Goal: Task Accomplishment & Management: Manage account settings

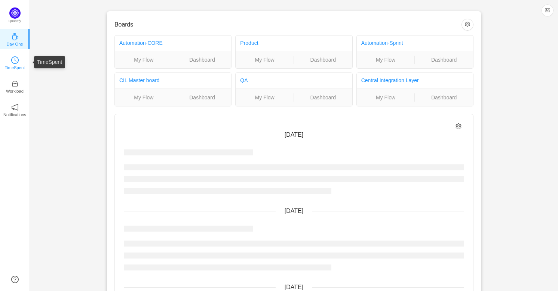
click at [12, 67] on p "TimeSpent" at bounding box center [15, 67] width 20 height 7
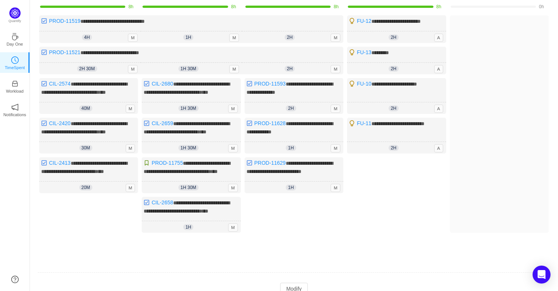
scroll to position [125, 0]
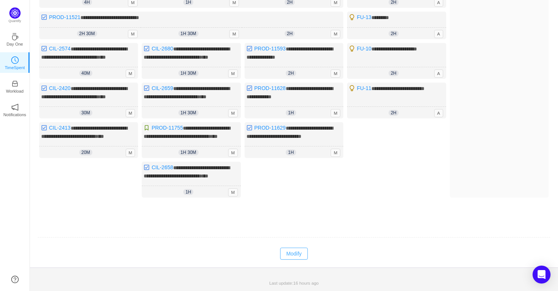
click at [294, 251] on button "Modify" at bounding box center [293, 254] width 27 height 12
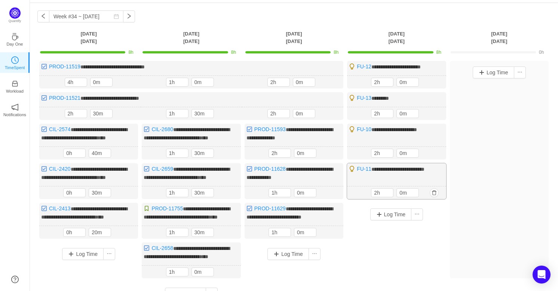
scroll to position [23, 0]
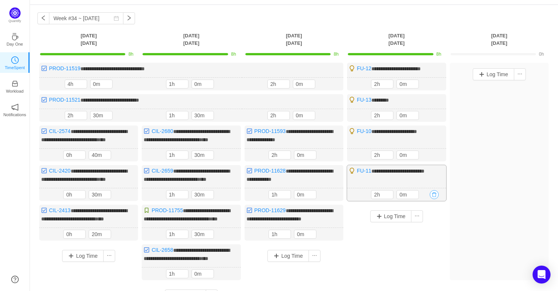
click at [434, 199] on button "button" at bounding box center [434, 194] width 9 height 9
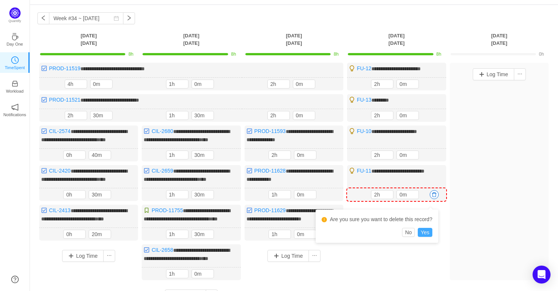
click at [423, 229] on button "Yes" at bounding box center [425, 232] width 15 height 9
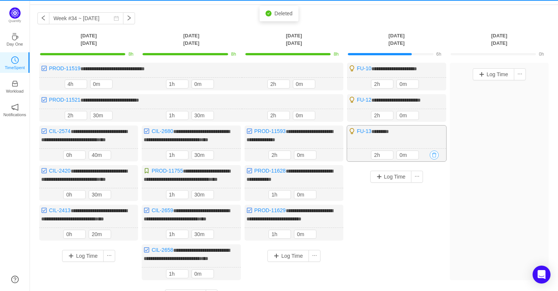
click at [435, 155] on button "button" at bounding box center [434, 155] width 9 height 9
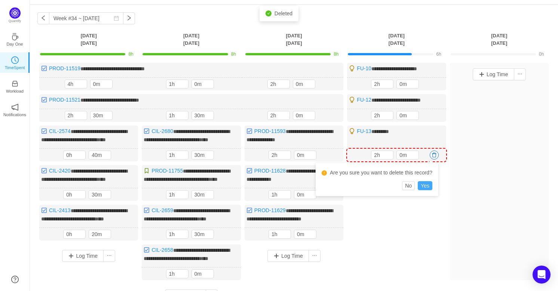
click at [428, 183] on button "Yes" at bounding box center [425, 185] width 15 height 9
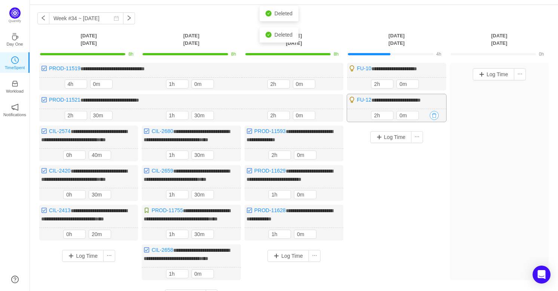
click at [432, 114] on button "button" at bounding box center [434, 115] width 9 height 9
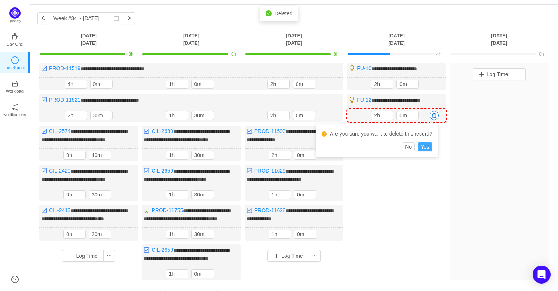
click at [424, 146] on button "Yes" at bounding box center [425, 147] width 15 height 9
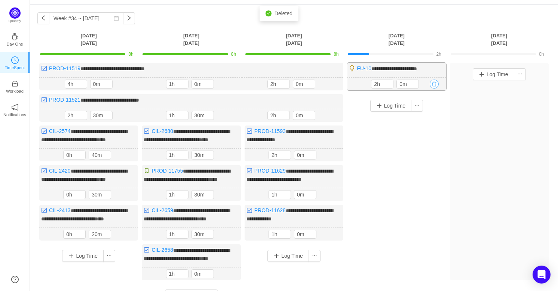
click at [434, 83] on button "button" at bounding box center [434, 84] width 9 height 9
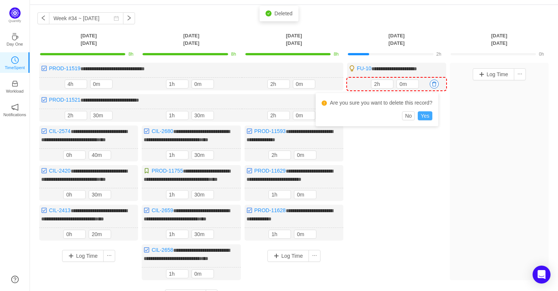
click at [426, 117] on button "Yes" at bounding box center [425, 115] width 15 height 9
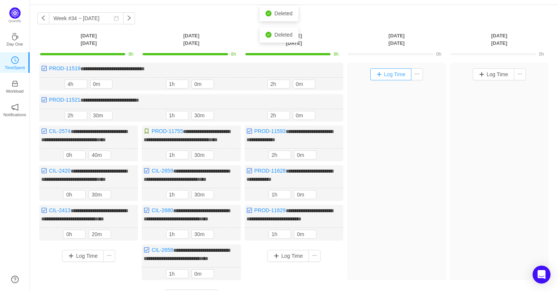
click at [397, 76] on button "Log Time" at bounding box center [391, 74] width 42 height 12
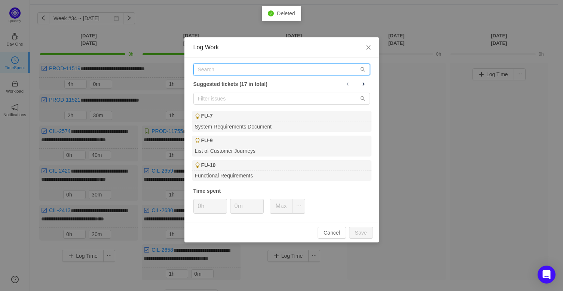
click at [278, 73] on input "text" at bounding box center [281, 70] width 177 height 12
paste input "CIL-2566"
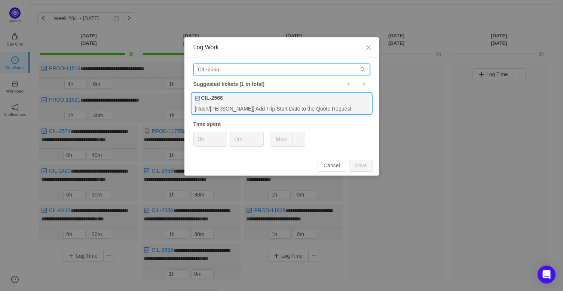
type input "CIL-2566"
click at [276, 110] on div "[Rush/[PERSON_NAME]] Add Trip Start Date to the Quote Request" at bounding box center [282, 109] width 180 height 10
click at [234, 142] on input "0m" at bounding box center [246, 139] width 33 height 14
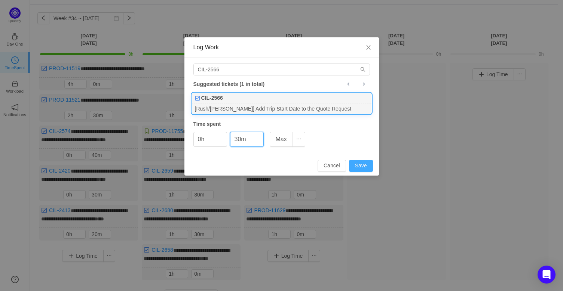
click at [358, 164] on button "Save" at bounding box center [361, 166] width 24 height 12
type input "0m"
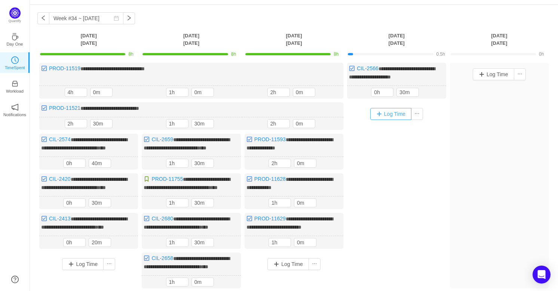
click at [380, 108] on button "Log Time" at bounding box center [391, 114] width 42 height 12
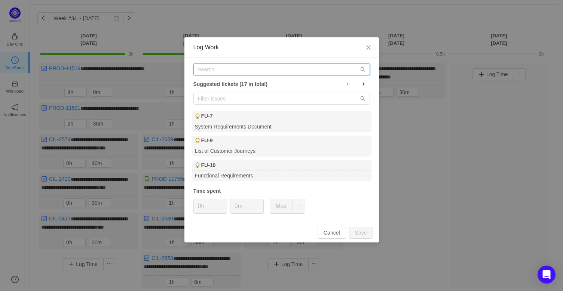
click at [268, 70] on input "text" at bounding box center [281, 70] width 177 height 12
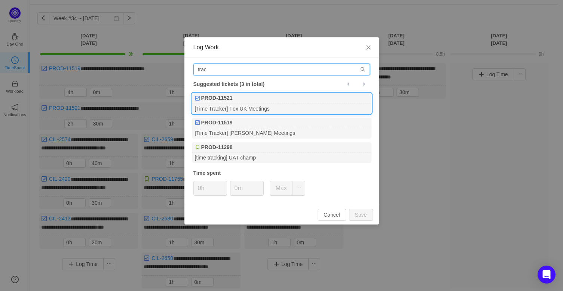
type input "trac"
click at [260, 110] on div "[Time Tracker] Fox UK Meetings" at bounding box center [282, 109] width 180 height 10
click at [358, 213] on button "Save" at bounding box center [361, 215] width 24 height 12
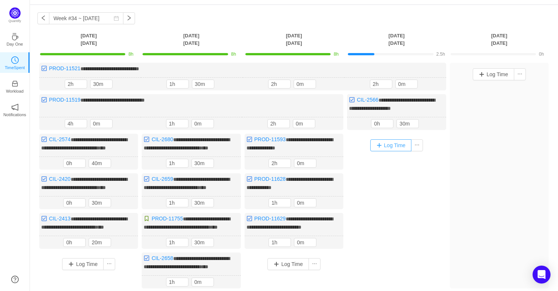
click at [389, 141] on button "Log Time" at bounding box center [391, 146] width 42 height 12
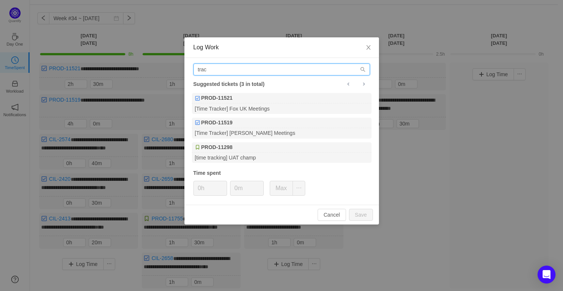
drag, startPoint x: 275, startPoint y: 70, endPoint x: 172, endPoint y: 76, distance: 103.1
click at [172, 76] on div "Log Work trac Suggested tickets (3 in total) PROD-11521 [Time Tracker] Fox UK M…" at bounding box center [281, 145] width 563 height 291
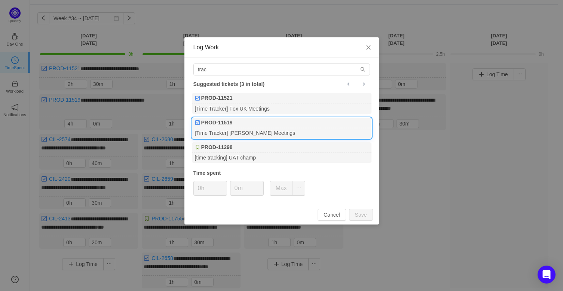
click at [251, 130] on div "[Time Tracker] [PERSON_NAME] Meetings" at bounding box center [282, 133] width 180 height 10
type input "h"
click at [232, 189] on input "0m" at bounding box center [246, 188] width 33 height 14
type input "30m"
click at [363, 215] on button "Save" at bounding box center [361, 215] width 24 height 12
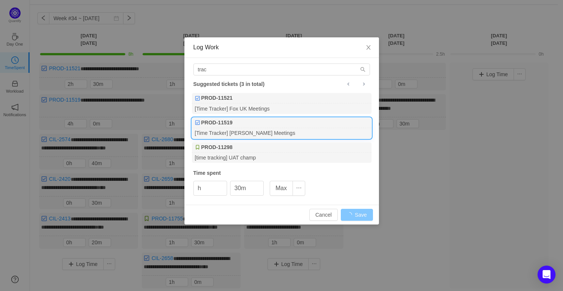
type input "0h"
type input "0m"
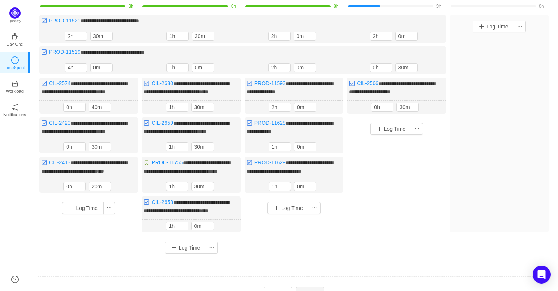
scroll to position [91, 0]
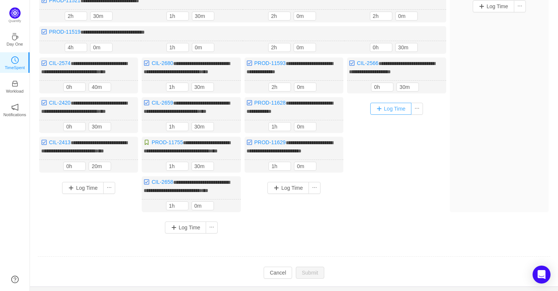
click at [389, 111] on button "Log Time" at bounding box center [391, 109] width 42 height 12
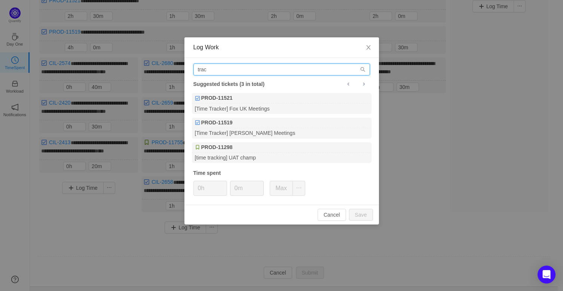
drag, startPoint x: 246, startPoint y: 71, endPoint x: 156, endPoint y: 64, distance: 90.4
click at [156, 64] on div "Log Work trac Suggested tickets (3 in total) PROD-11521 [Time Tracker] Fox UK M…" at bounding box center [281, 145] width 563 height 291
paste input "CIL-2497"
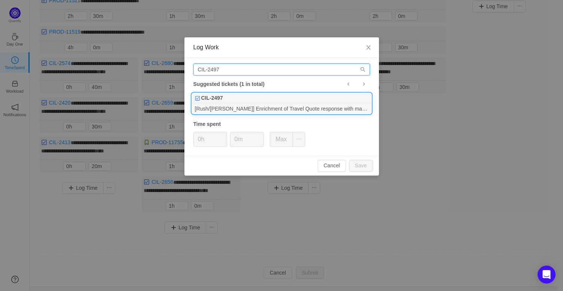
type input "CIL-2497"
click at [253, 108] on div "[Rush/[PERSON_NAME]] Enrichment of Travel Quote response with maximum informati…" at bounding box center [282, 109] width 180 height 10
drag, startPoint x: 236, startPoint y: 140, endPoint x: 203, endPoint y: 141, distance: 33.7
click at [203, 141] on div "0h 0m Max" at bounding box center [249, 139] width 112 height 15
click at [364, 160] on button "Save" at bounding box center [361, 166] width 24 height 12
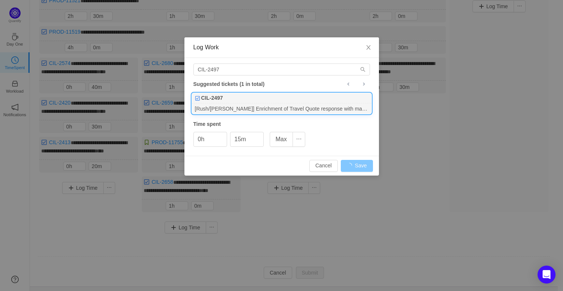
type input "0m"
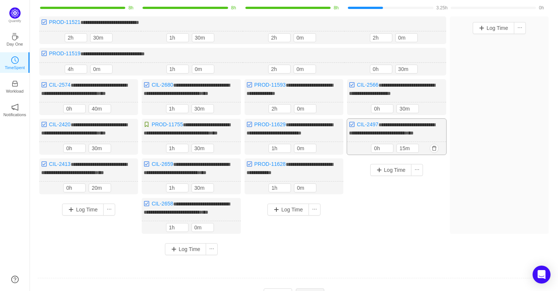
scroll to position [0, 0]
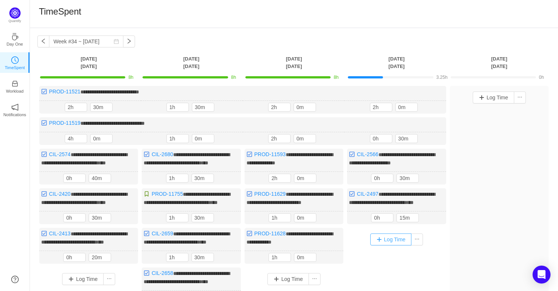
click at [396, 246] on button "Log Time" at bounding box center [391, 240] width 42 height 12
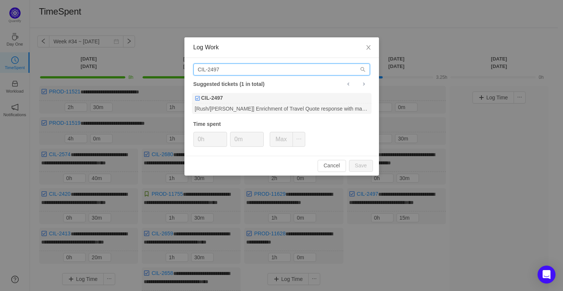
drag, startPoint x: 230, startPoint y: 73, endPoint x: 120, endPoint y: 67, distance: 109.4
click at [120, 67] on div "Log Work CIL-2497 Suggested tickets (1 in total) CIL-2497 [Rush/[PERSON_NAME]] …" at bounding box center [281, 145] width 563 height 291
paste input "53"
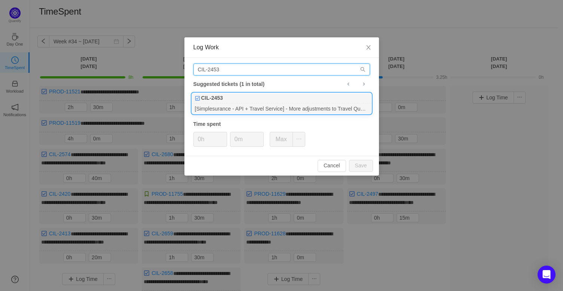
type input "CIL-2453"
click at [256, 106] on div "[Simplesurance - API + Travel Service] - More adjustments to Travel Quote API a…" at bounding box center [282, 109] width 180 height 10
drag, startPoint x: 238, startPoint y: 140, endPoint x: 208, endPoint y: 142, distance: 29.6
click at [208, 142] on div "0h 0m Max" at bounding box center [249, 139] width 112 height 15
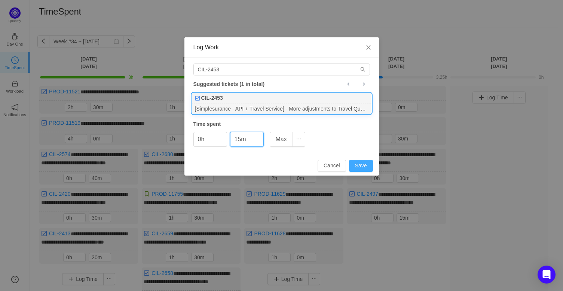
click at [361, 164] on button "Save" at bounding box center [361, 166] width 24 height 12
type input "0m"
